Goal: Check status

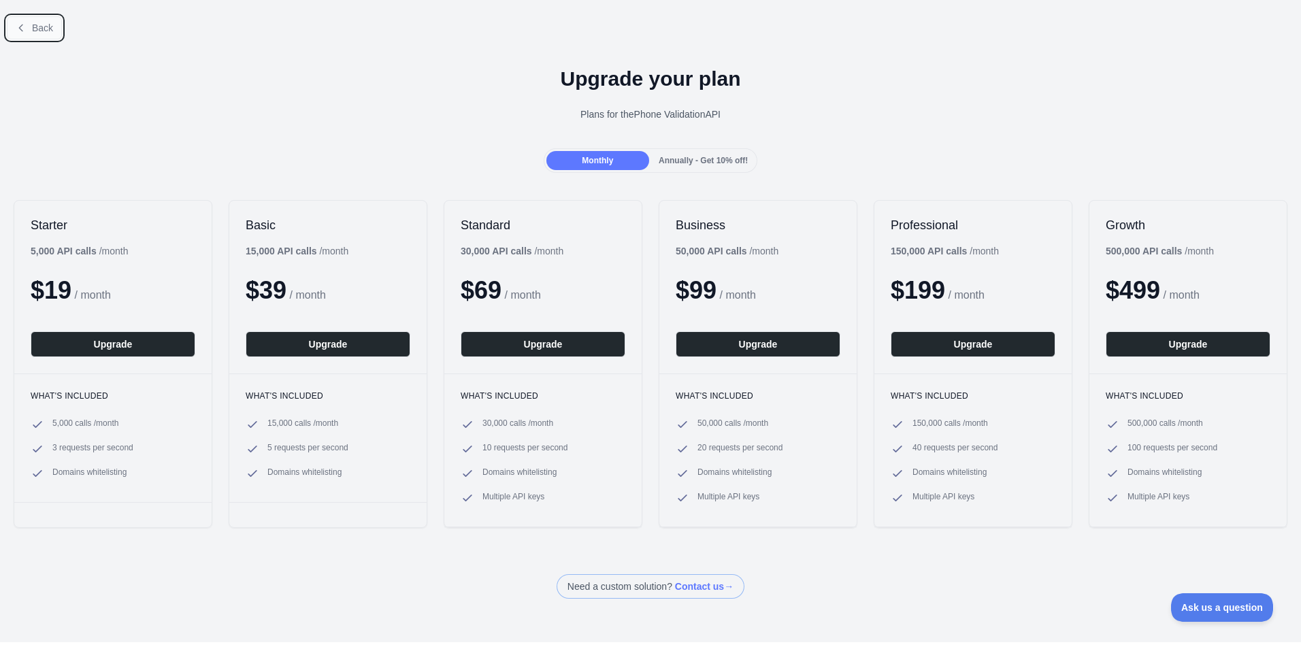
click at [35, 32] on span "Back" at bounding box center [42, 27] width 21 height 11
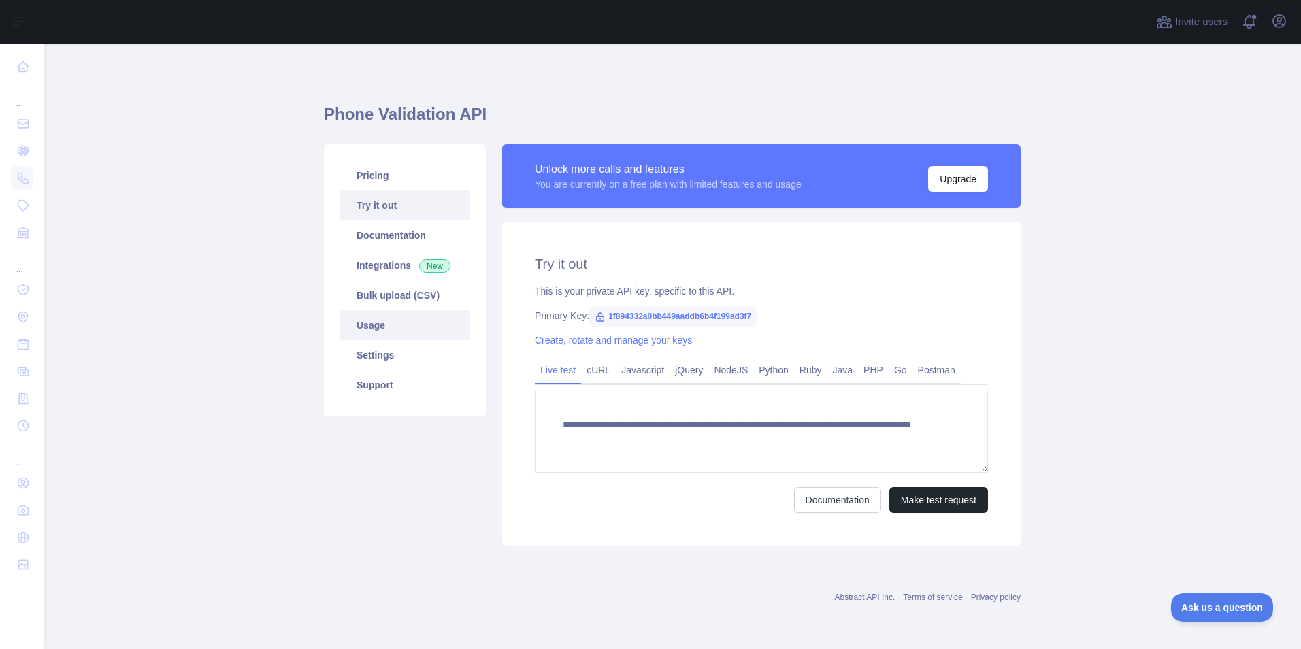
click at [375, 325] on link "Usage" at bounding box center [404, 325] width 129 height 30
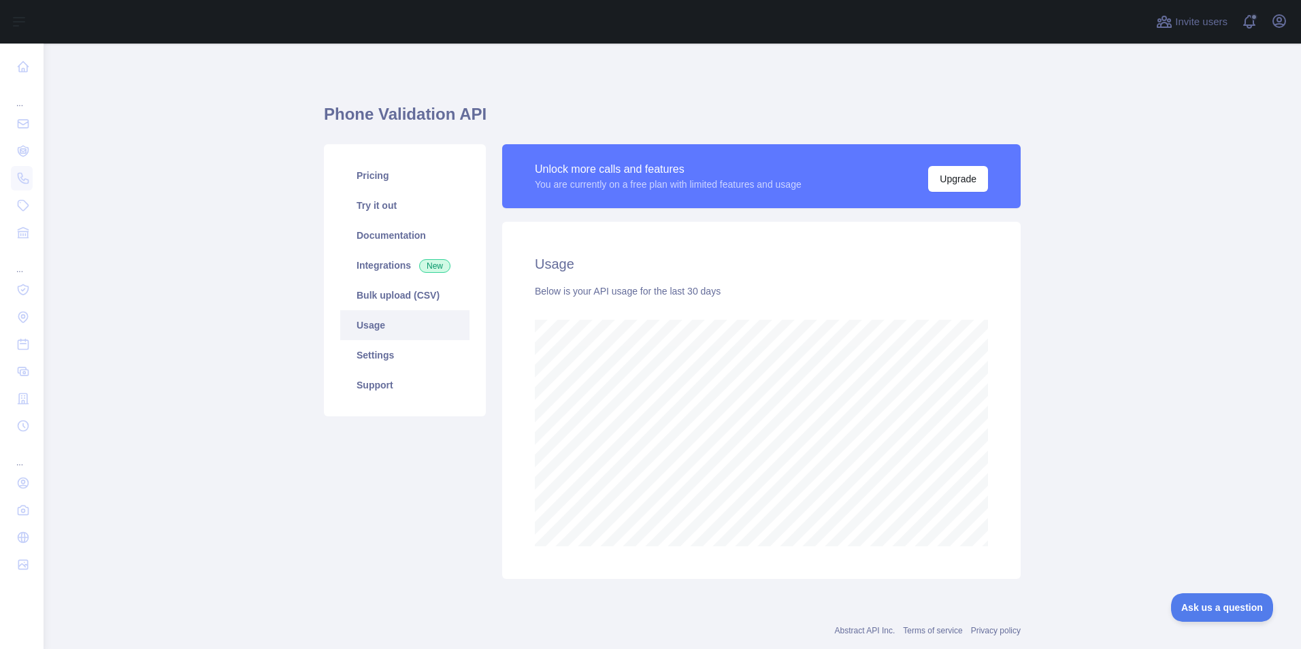
scroll to position [31, 0]
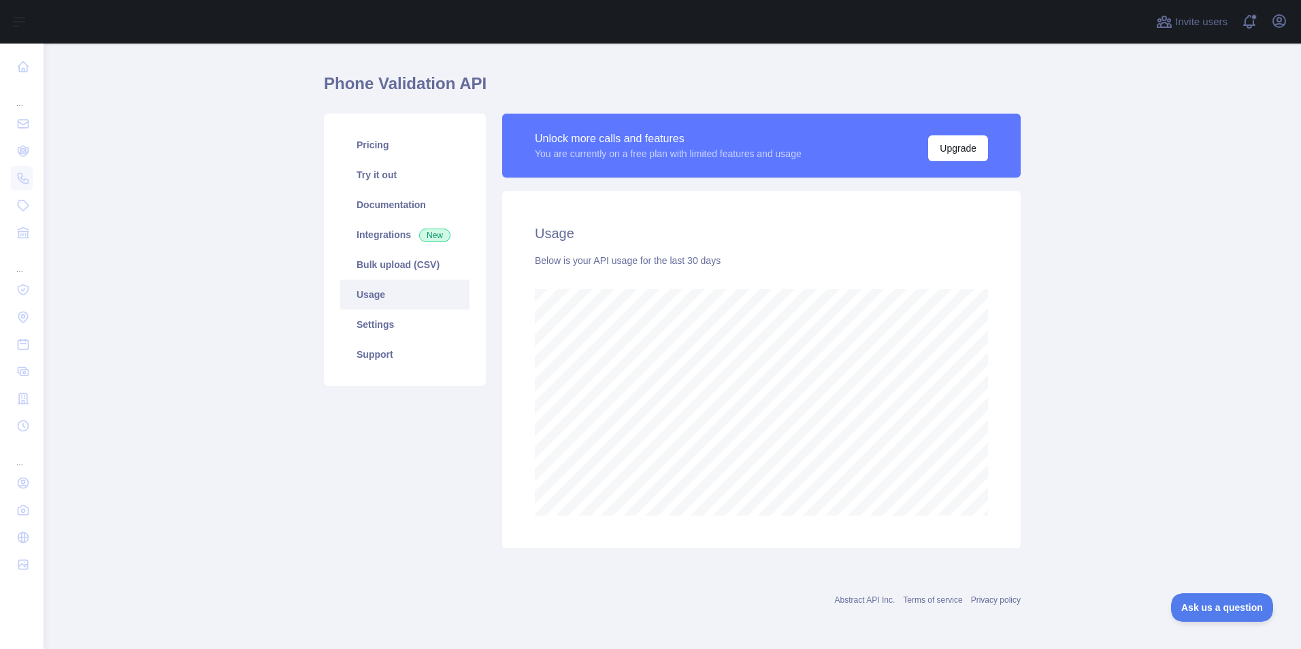
click at [669, 266] on div "Below is your API usage for the last 30 days" at bounding box center [761, 261] width 453 height 14
click at [373, 156] on link "Pricing" at bounding box center [404, 145] width 129 height 30
